Goal: Task Accomplishment & Management: Manage account settings

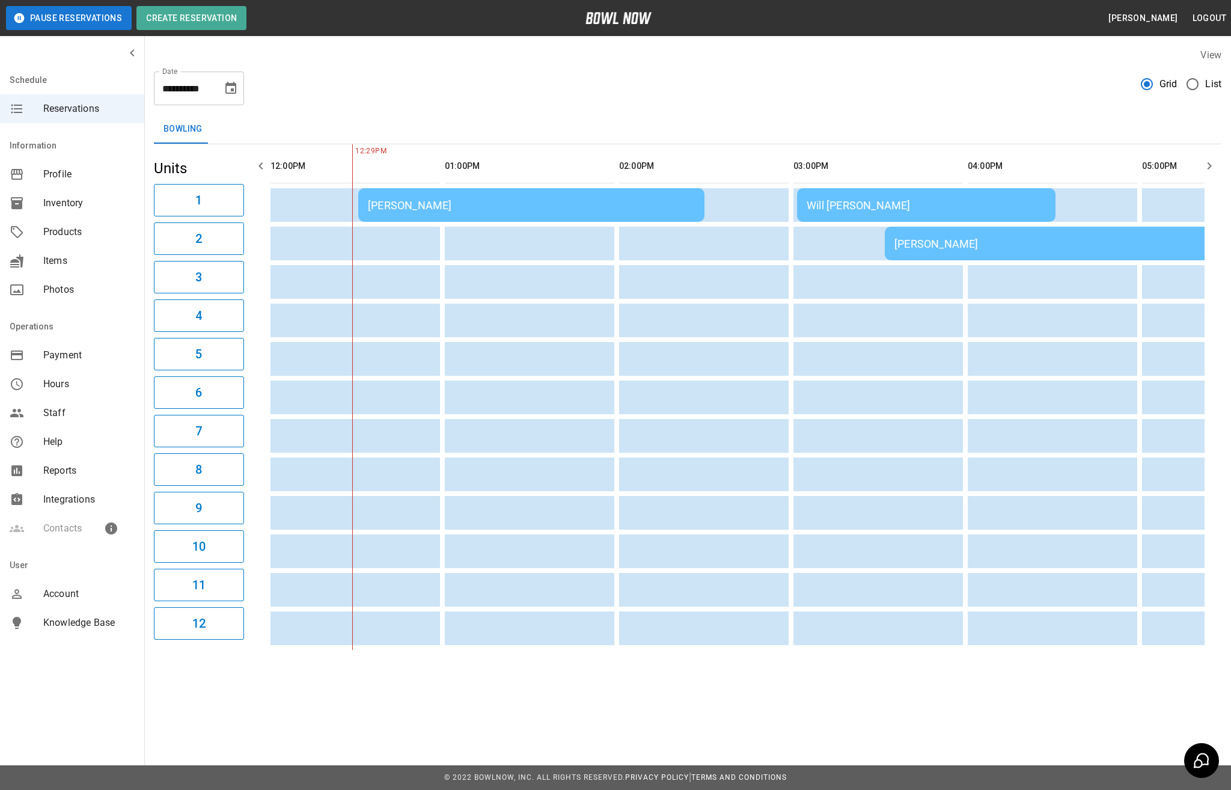
click at [854, 207] on div "Will Sipes" at bounding box center [925, 205] width 239 height 13
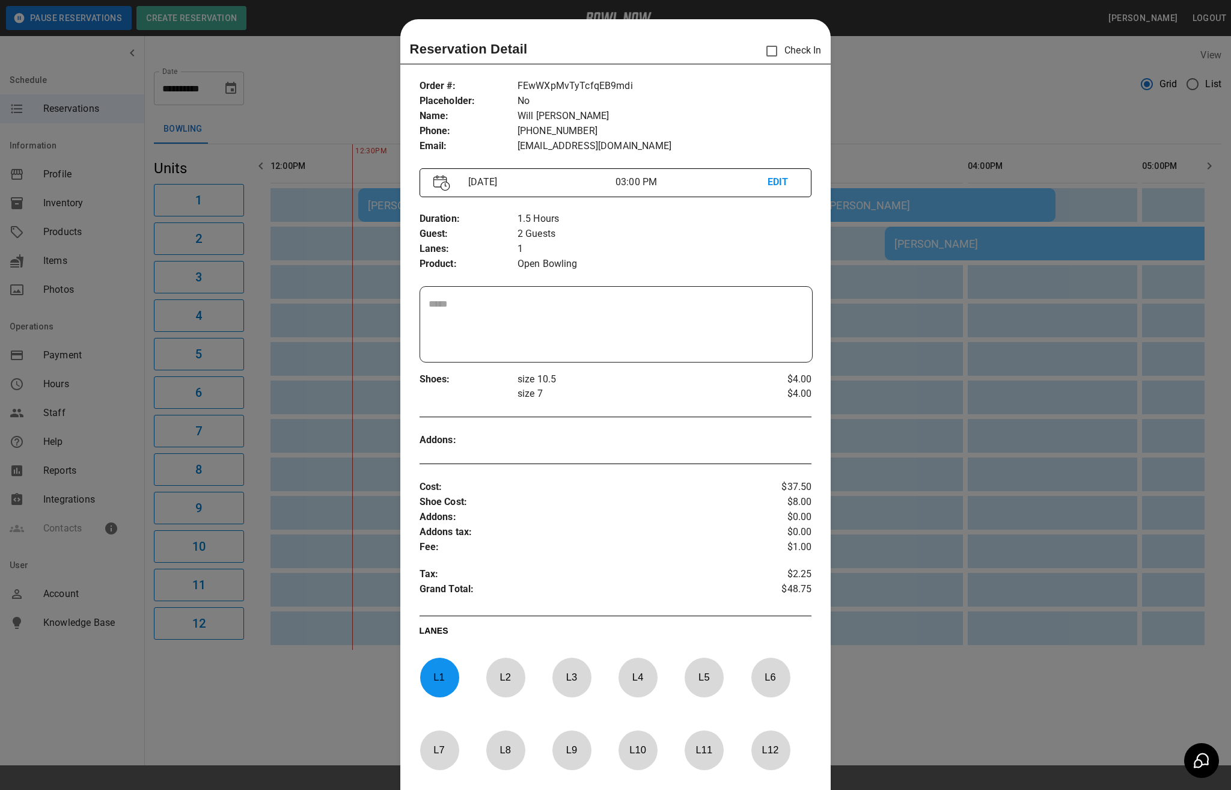
scroll to position [19, 0]
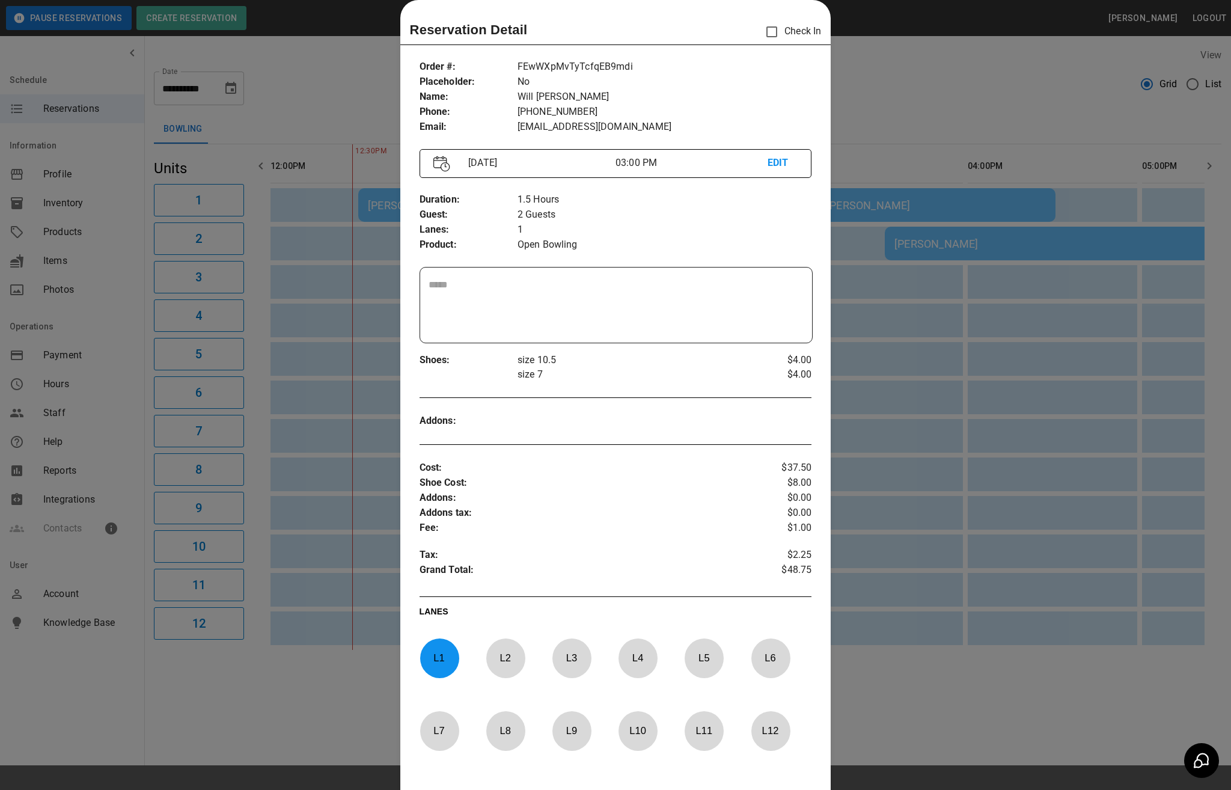
click at [868, 47] on div at bounding box center [615, 395] width 1231 height 790
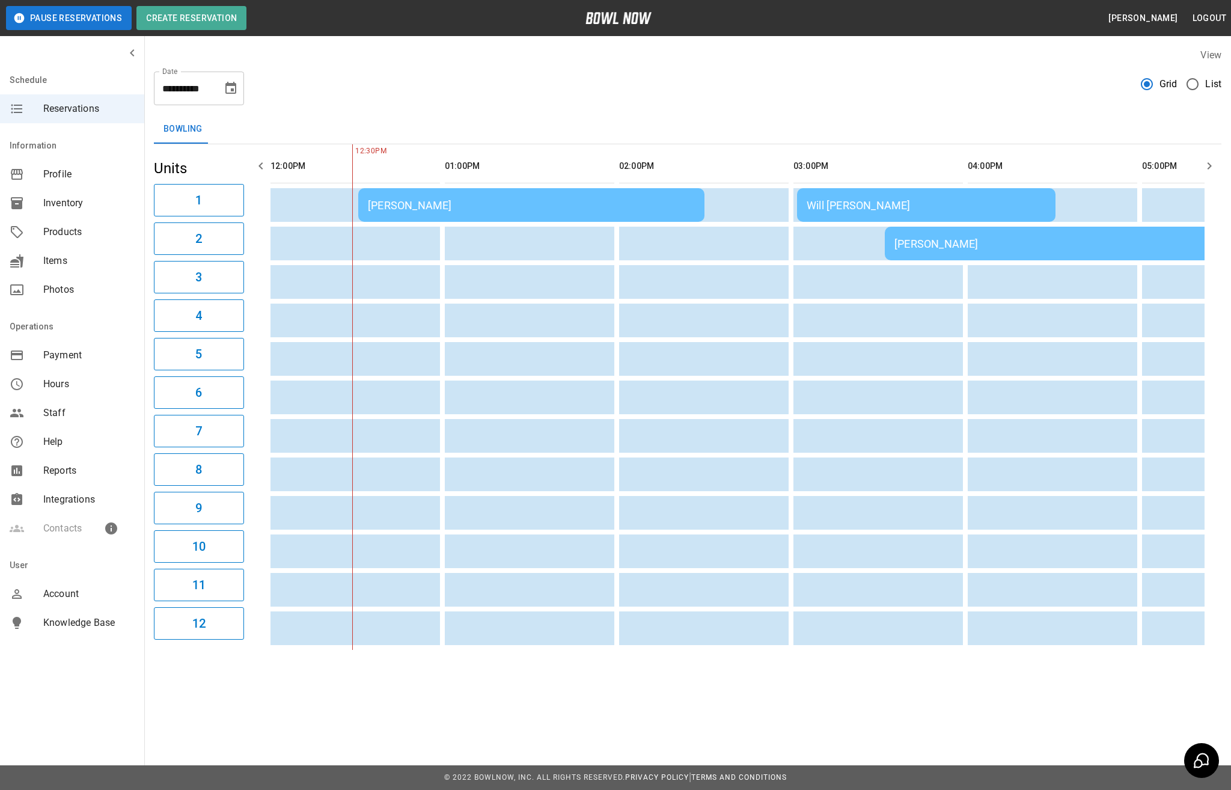
click at [952, 254] on td "Shawn Ashcraft" at bounding box center [1057, 244] width 346 height 34
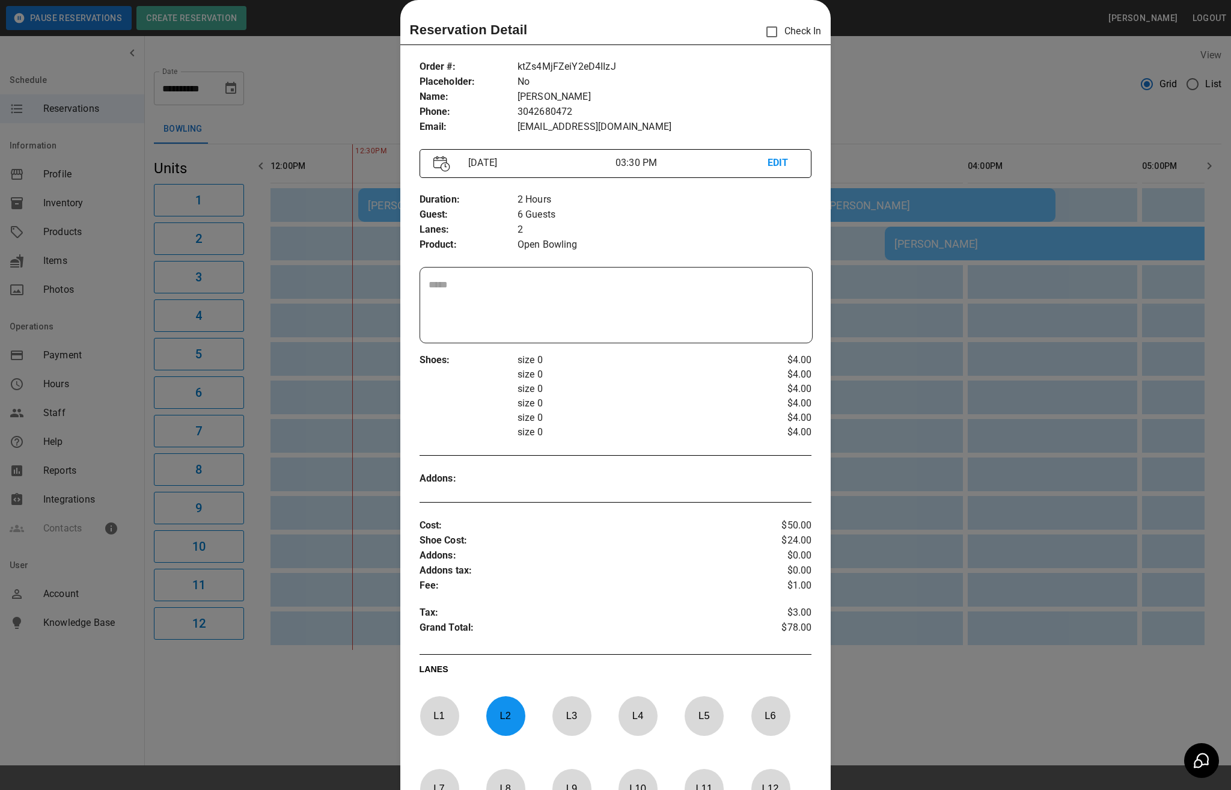
click at [863, 59] on div at bounding box center [615, 395] width 1231 height 790
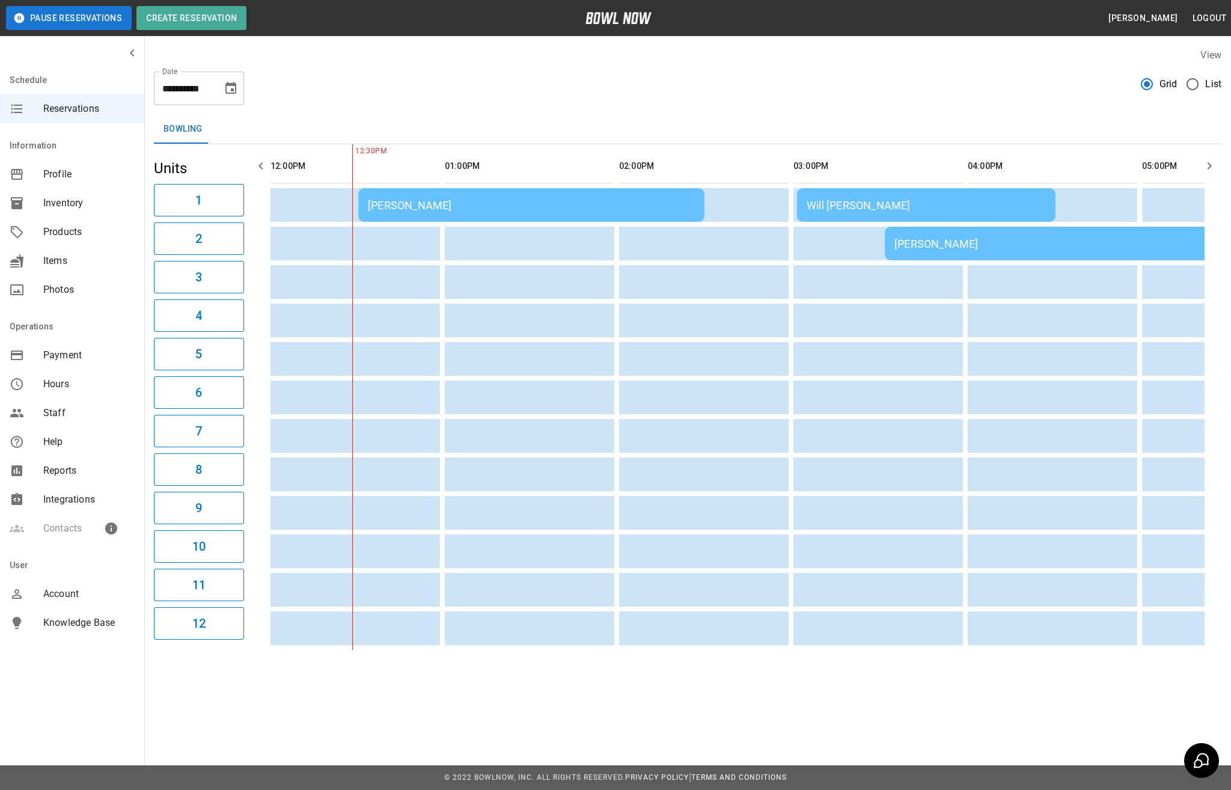
scroll to position [0, 53]
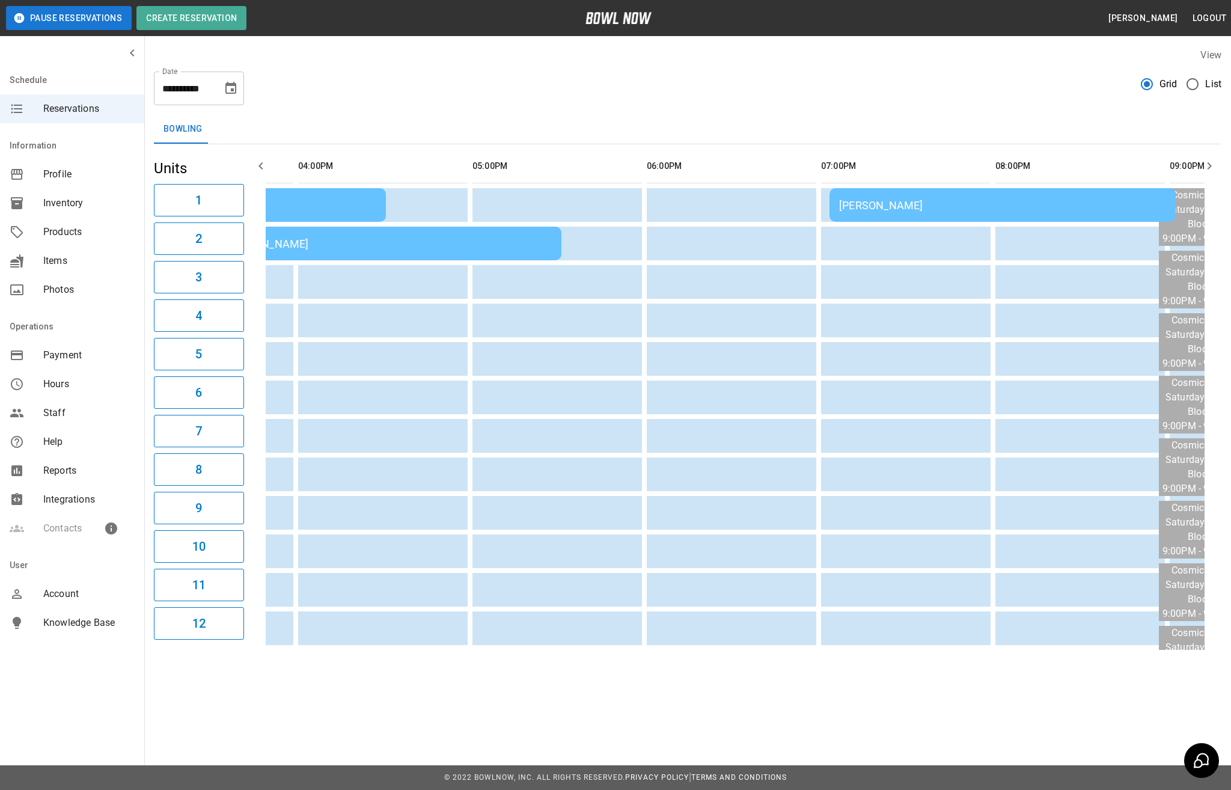
click at [954, 201] on div "Meghan Matthews" at bounding box center [1002, 205] width 327 height 13
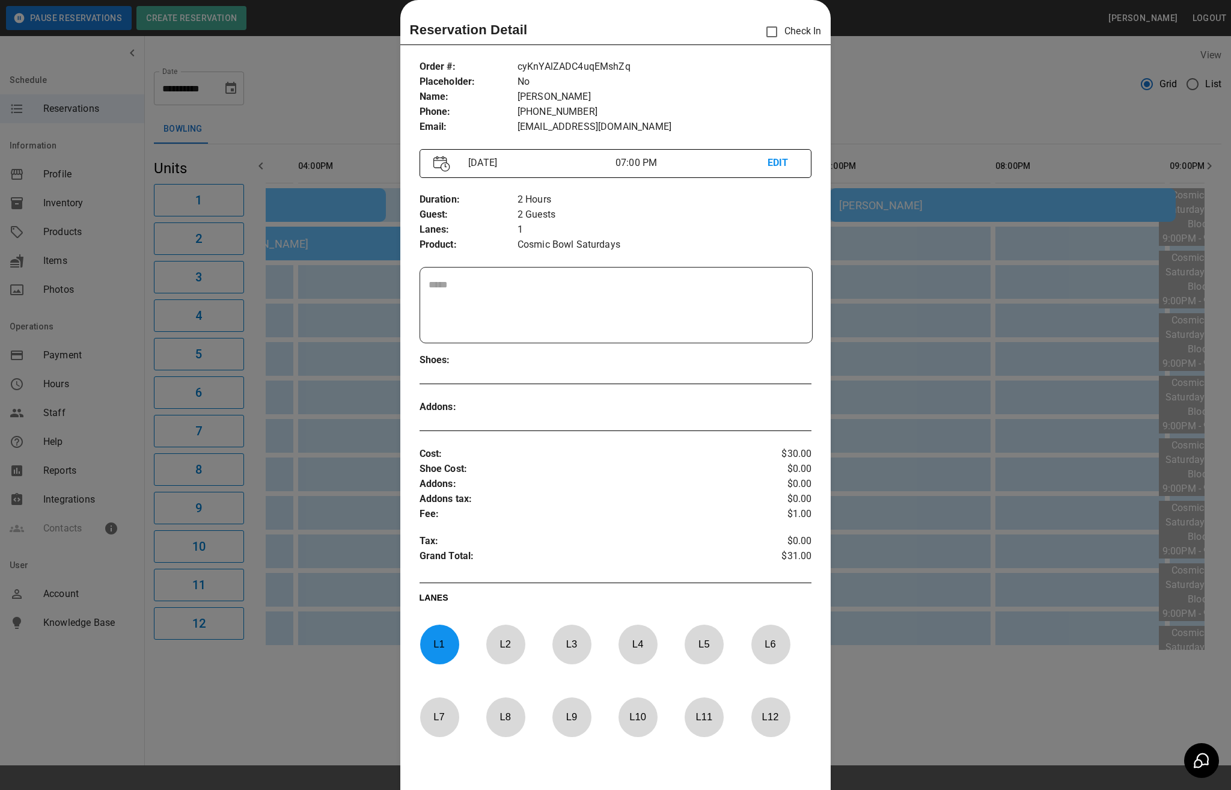
click at [894, 662] on div at bounding box center [615, 395] width 1231 height 790
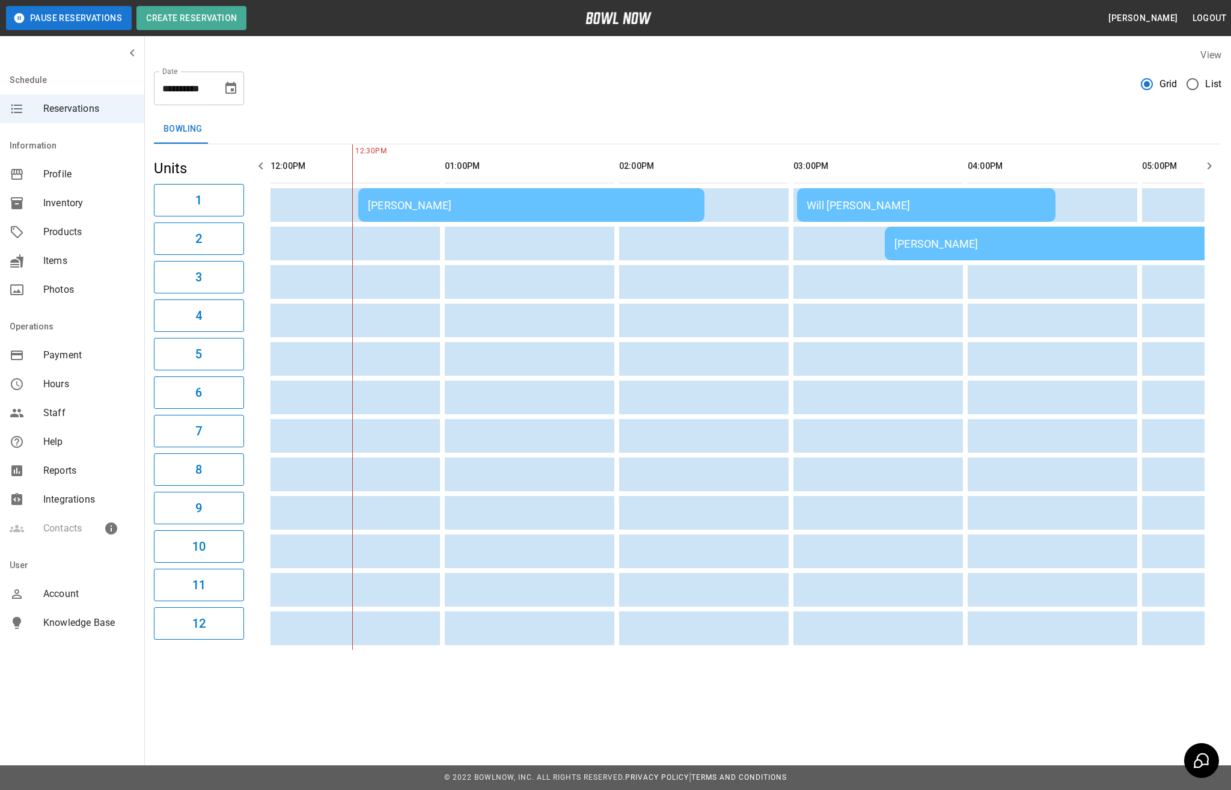
click at [232, 88] on icon "Choose date, selected date is Sep 13, 2025" at bounding box center [231, 88] width 14 height 14
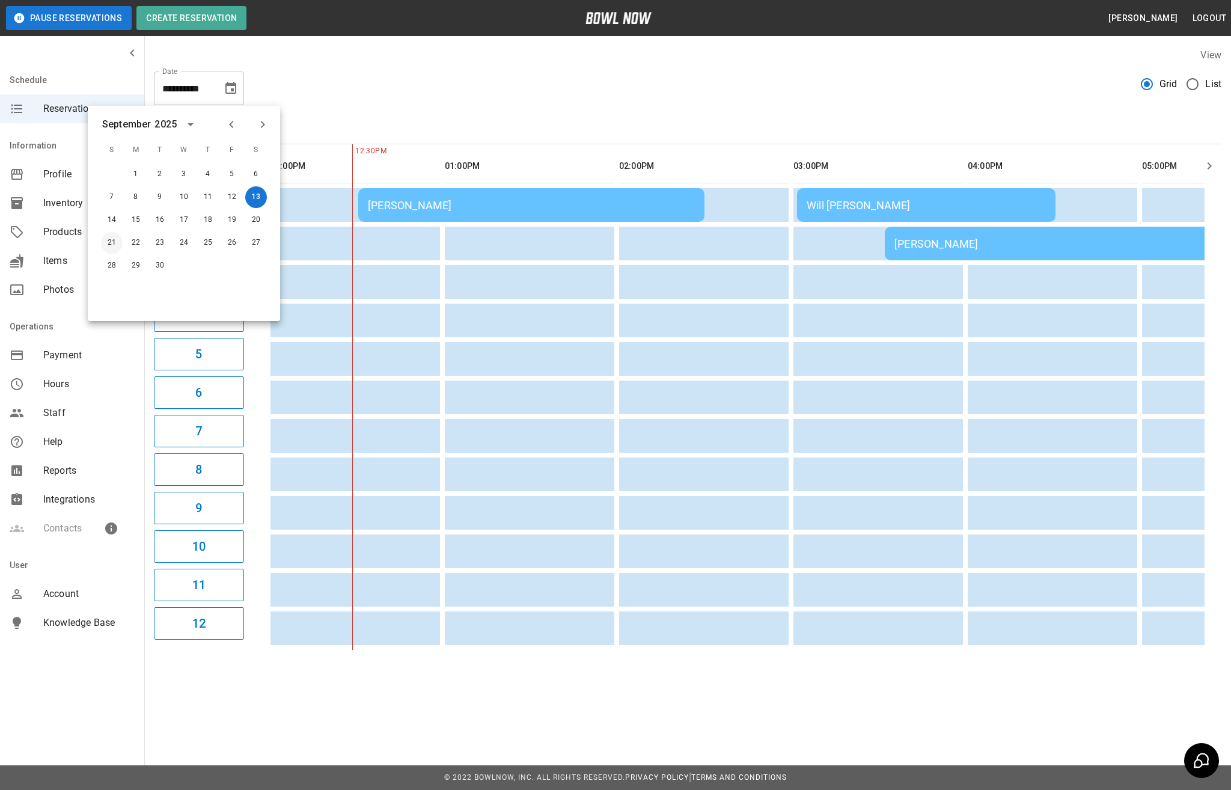
click at [108, 236] on button "21" at bounding box center [112, 243] width 22 height 22
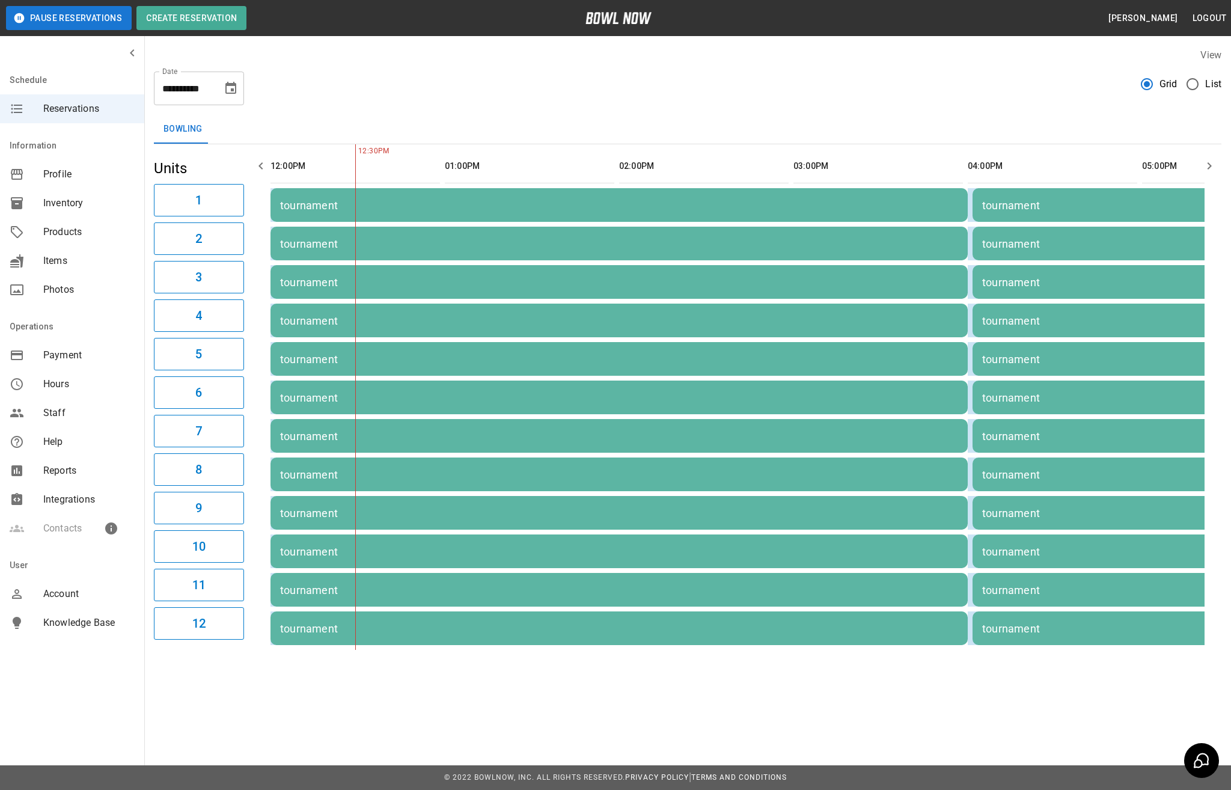
drag, startPoint x: 492, startPoint y: 673, endPoint x: 1229, endPoint y: 732, distance: 740.2
click at [1229, 724] on div "**********" at bounding box center [615, 362] width 1231 height 724
click at [1073, 659] on div "**********" at bounding box center [687, 348] width 1086 height 621
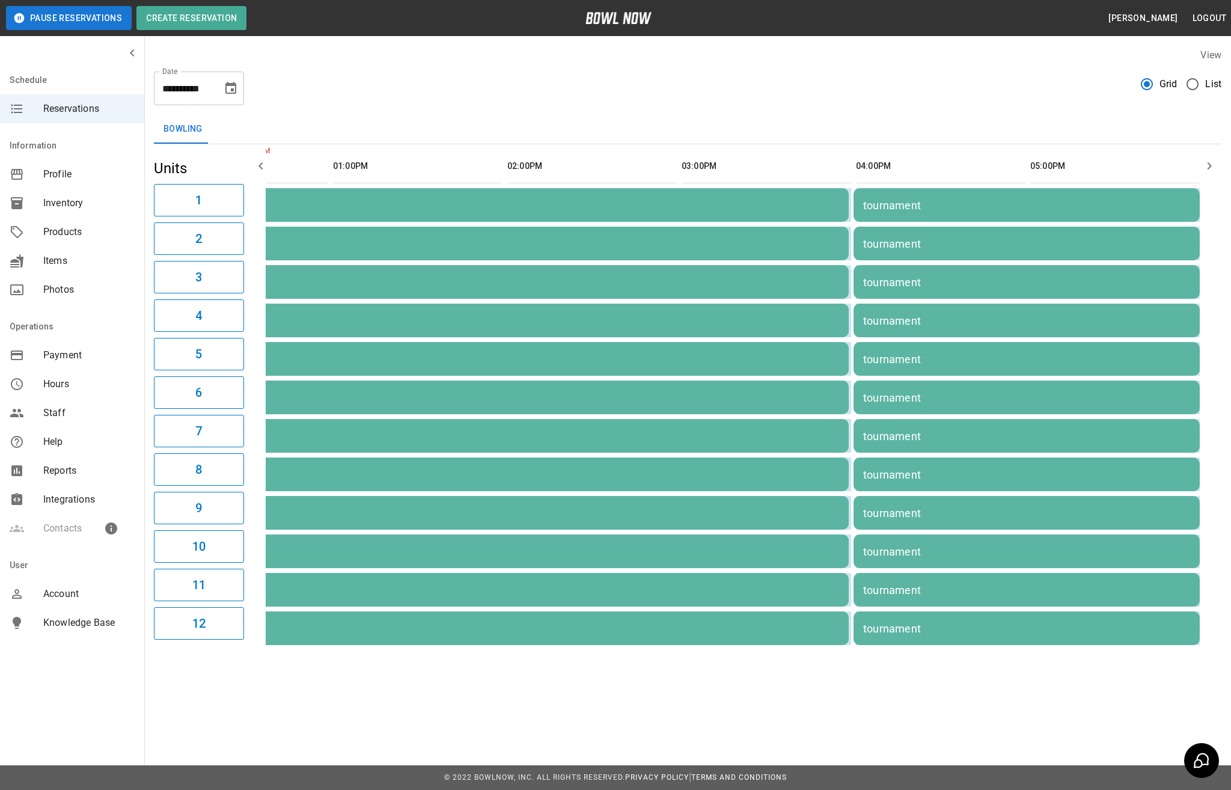
click at [238, 89] on button "Choose date, selected date is Sep 21, 2025" at bounding box center [231, 88] width 24 height 24
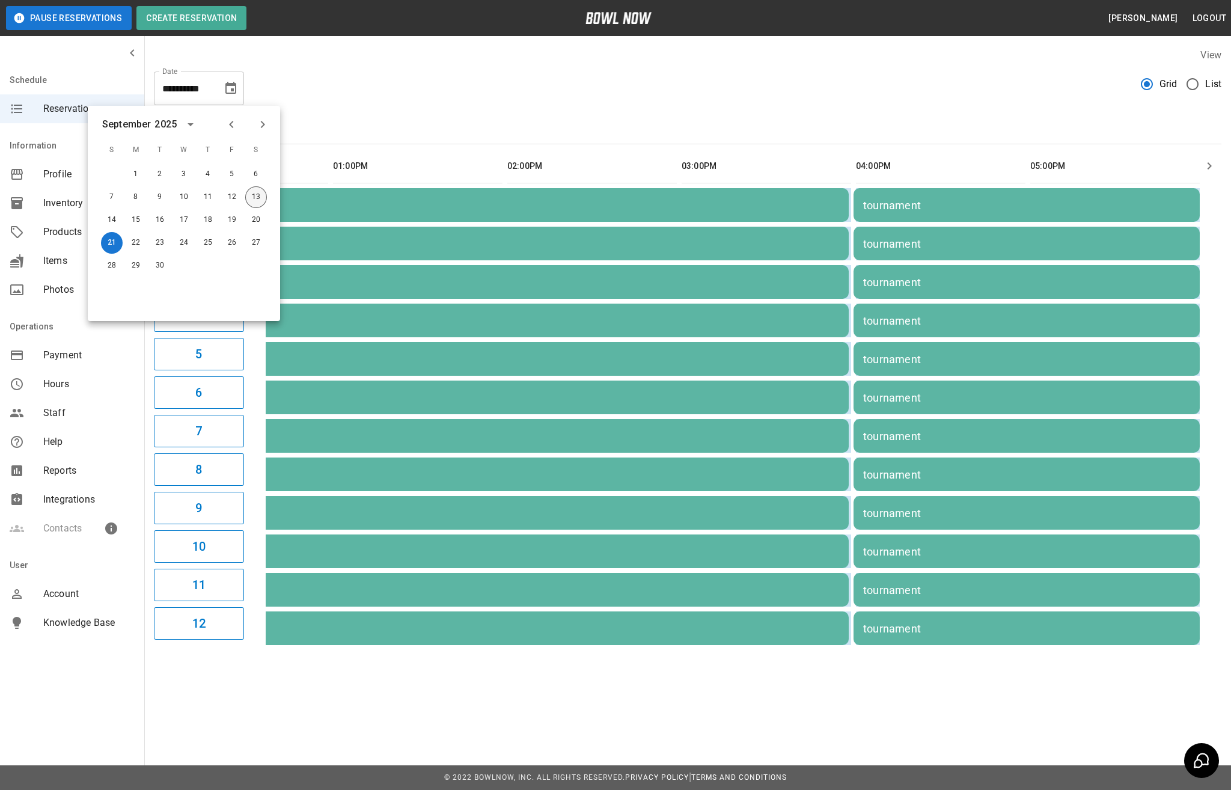
click at [255, 202] on button "13" at bounding box center [256, 197] width 22 height 22
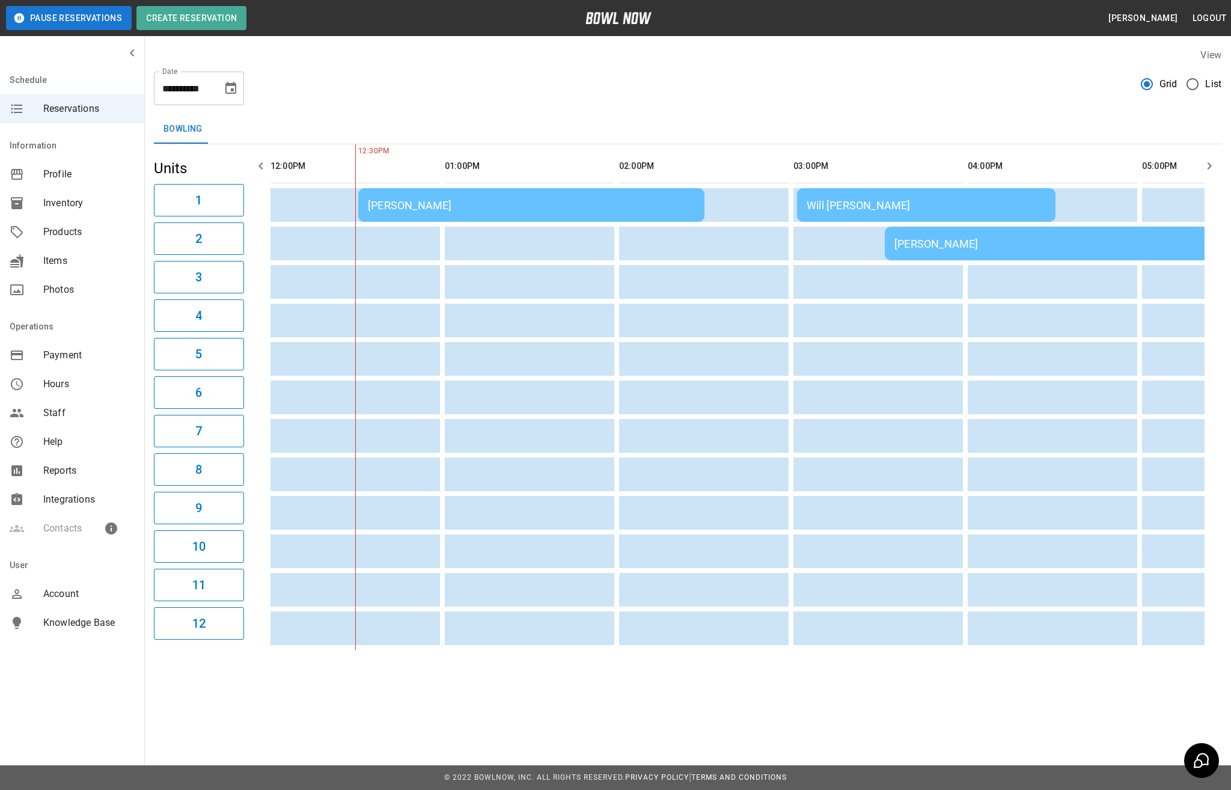
click at [225, 88] on icon "Choose date, selected date is Sep 13, 2025" at bounding box center [231, 88] width 14 height 14
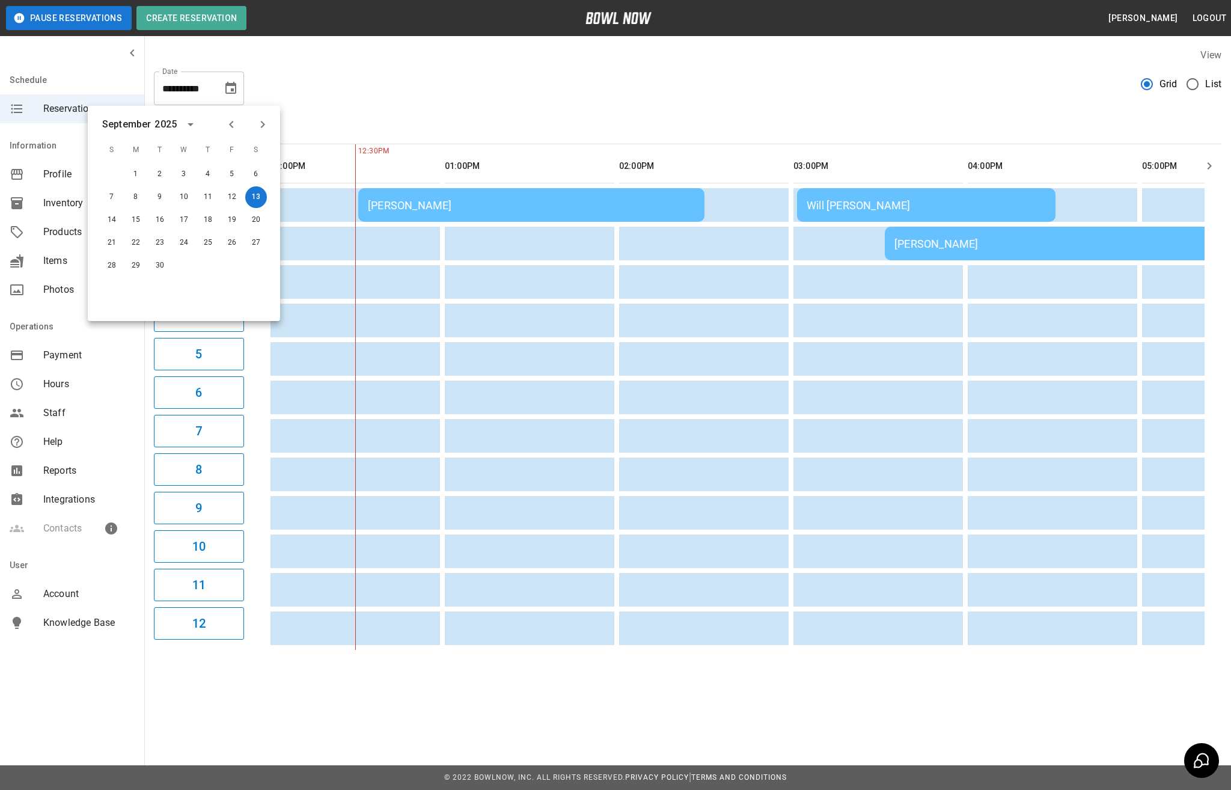
click at [102, 210] on div "14" at bounding box center [112, 220] width 24 height 22
click at [108, 214] on button "14" at bounding box center [112, 220] width 22 height 22
type input "**********"
